Goal: Task Accomplishment & Management: Manage account settings

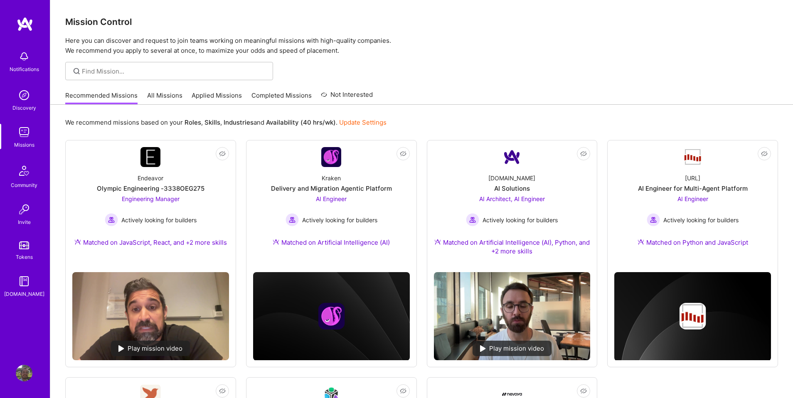
click at [169, 98] on link "All Missions" at bounding box center [164, 98] width 35 height 14
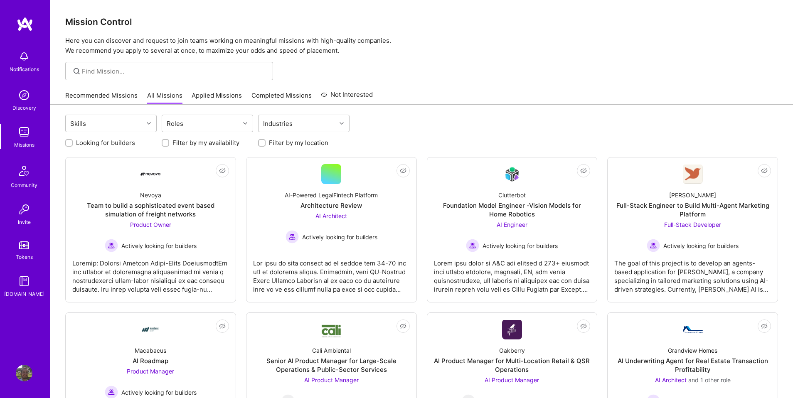
click at [114, 144] on label "Looking for builders" at bounding box center [105, 142] width 59 height 9
click at [73, 144] on input "Looking for builders" at bounding box center [70, 143] width 6 height 6
checkbox input "true"
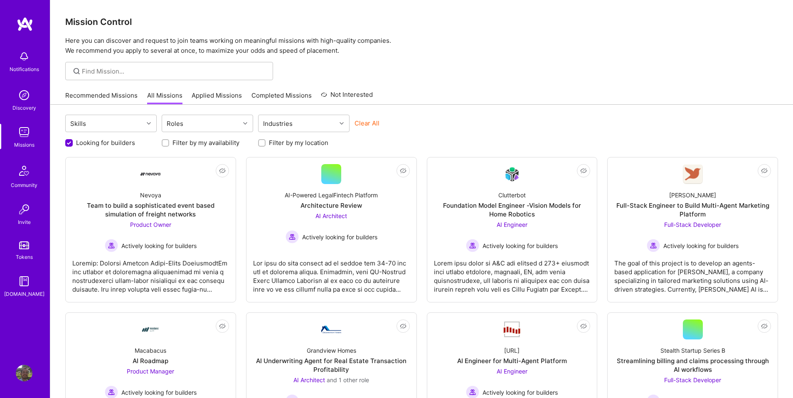
click at [216, 93] on link "Applied Missions" at bounding box center [217, 98] width 50 height 14
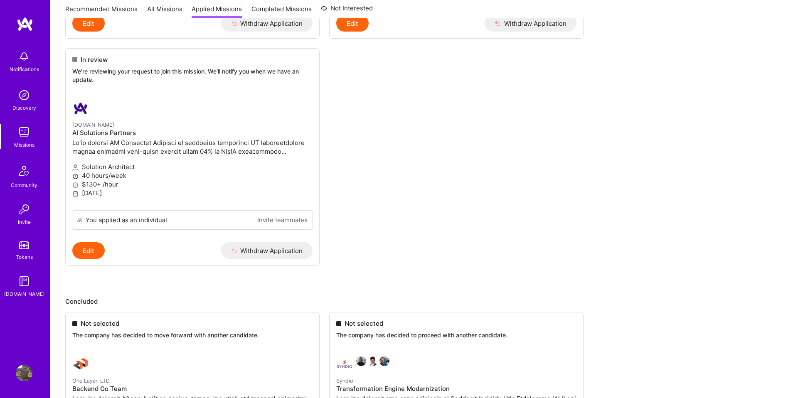
scroll to position [553, 0]
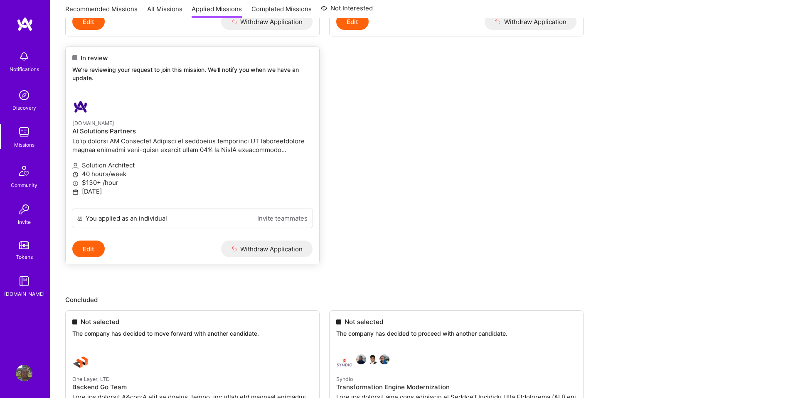
click at [262, 257] on button "Withdraw Application" at bounding box center [267, 249] width 92 height 17
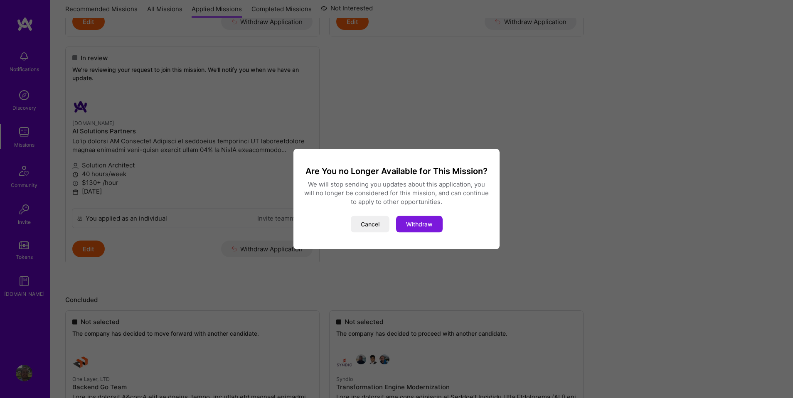
click at [425, 218] on button "Withdraw" at bounding box center [419, 224] width 47 height 17
click at [416, 225] on button "Withdraw" at bounding box center [419, 224] width 47 height 17
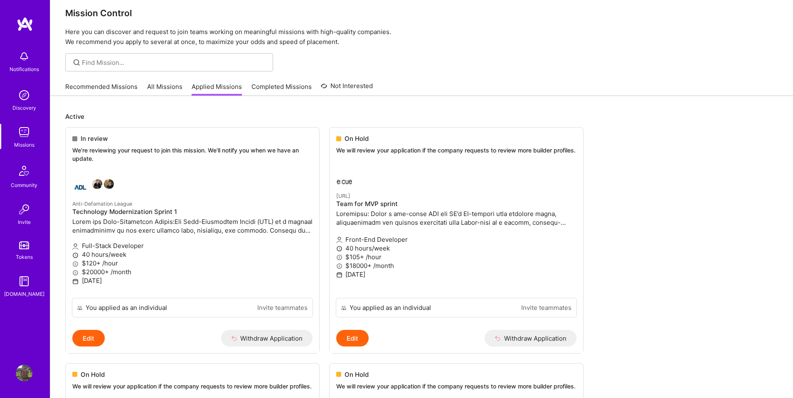
scroll to position [0, 0]
